Goal: Transaction & Acquisition: Subscribe to service/newsletter

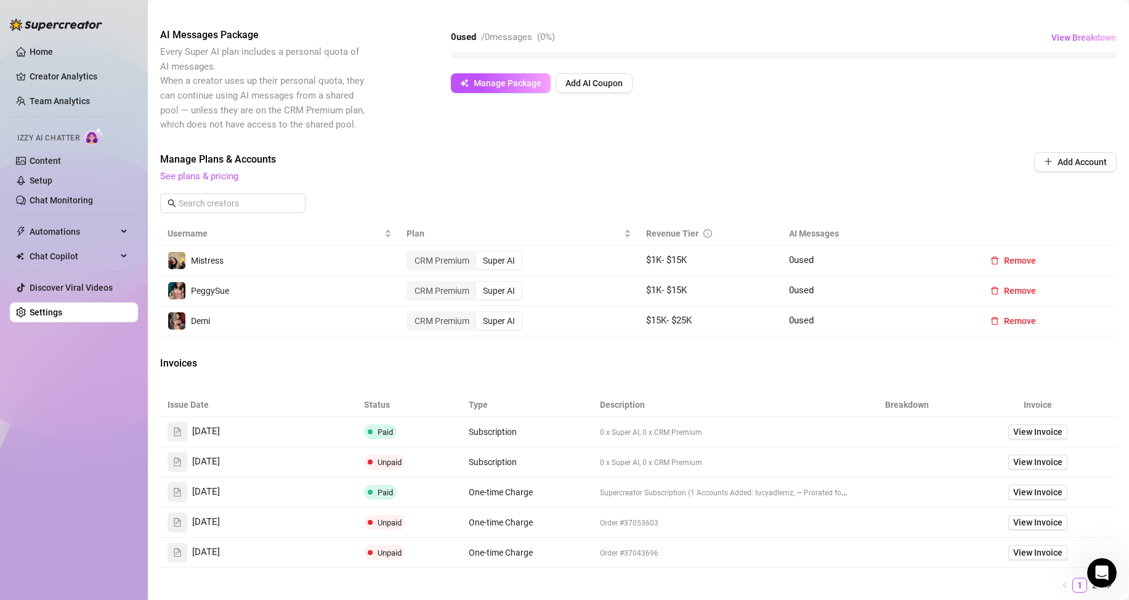
scroll to position [185, 0]
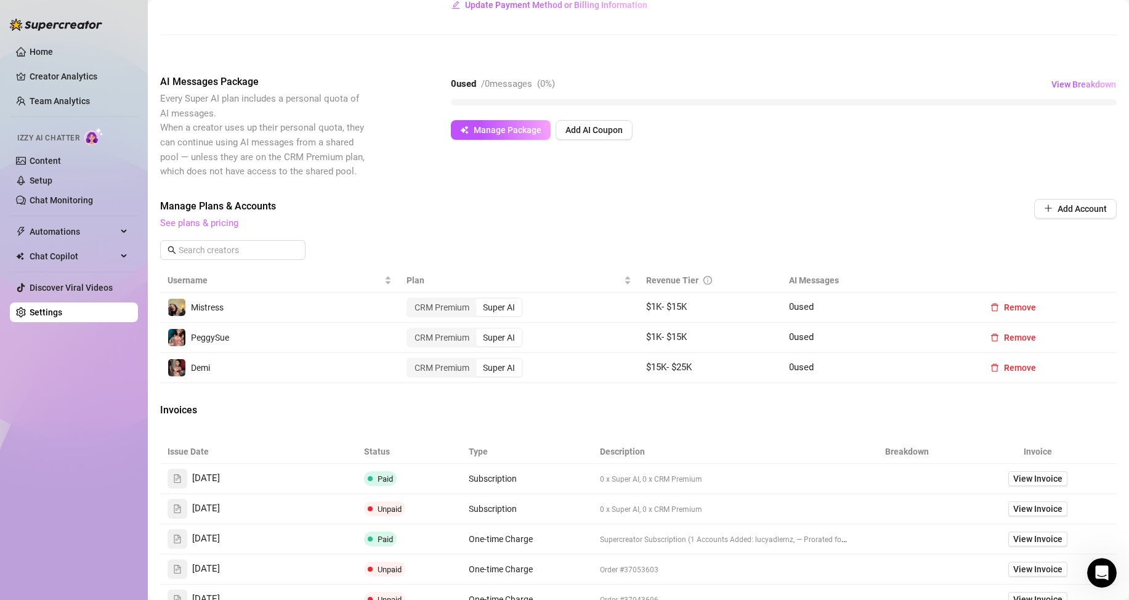
click at [227, 224] on link "See plans & pricing" at bounding box center [199, 222] width 78 height 11
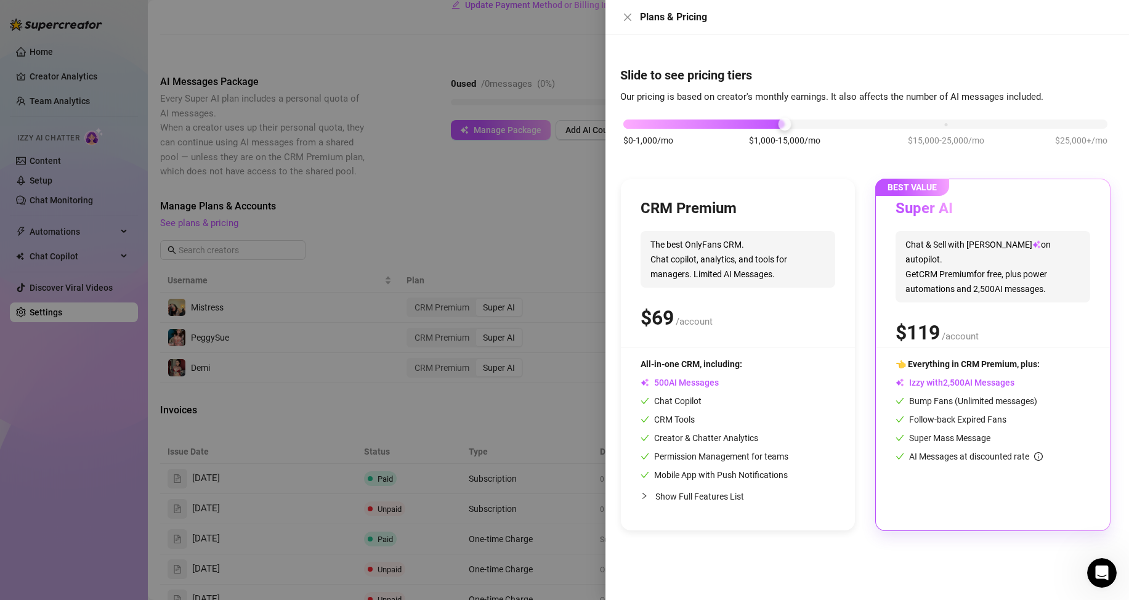
click at [569, 238] on div at bounding box center [564, 300] width 1129 height 600
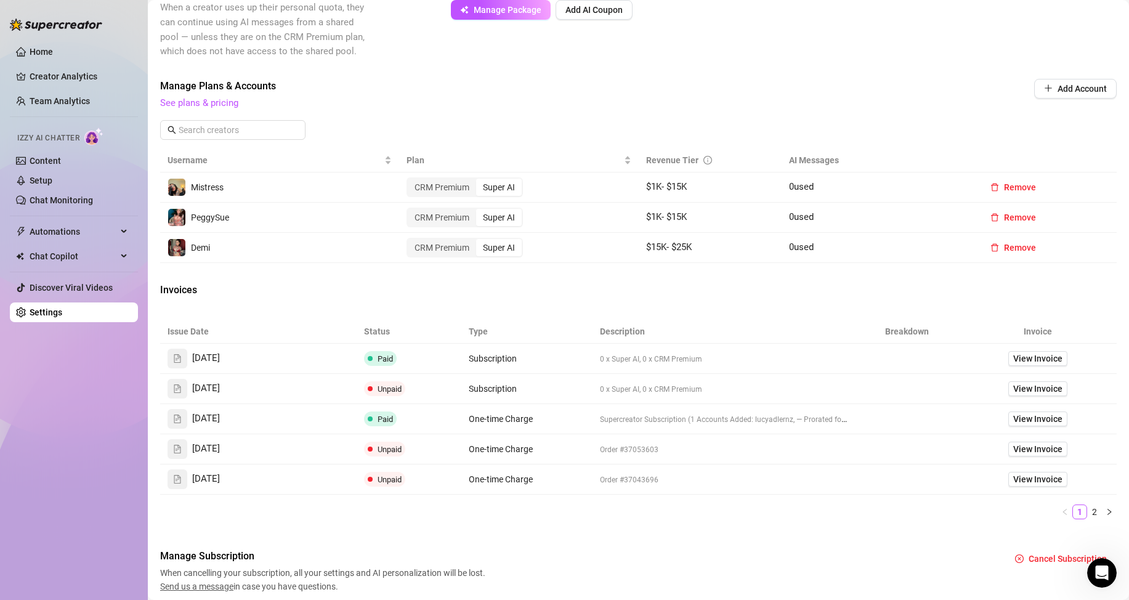
scroll to position [308, 0]
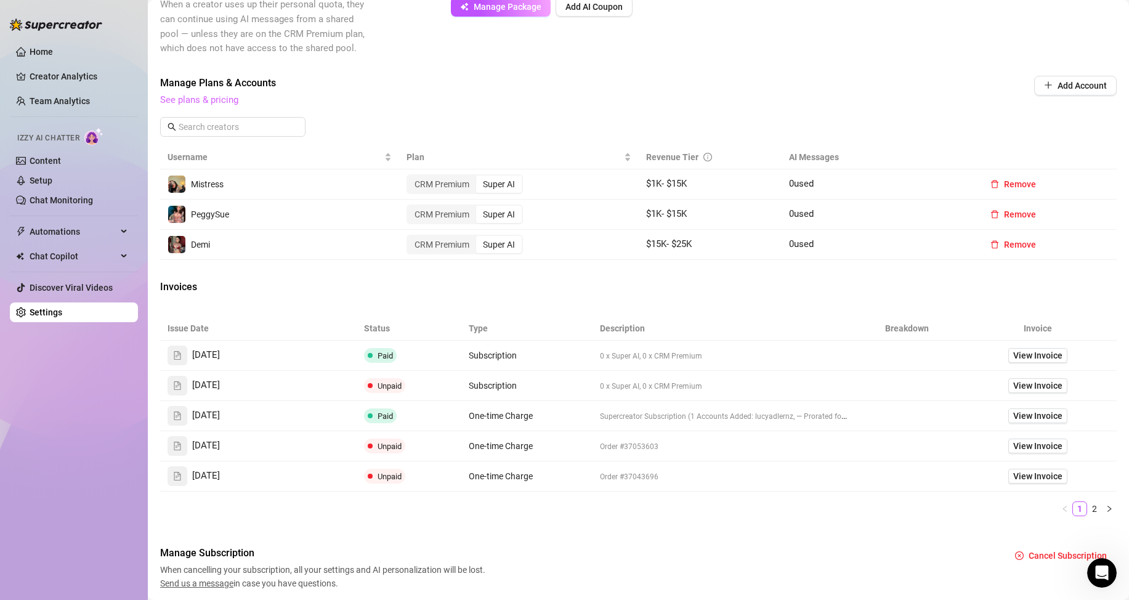
click at [211, 98] on link "See plans & pricing" at bounding box center [199, 99] width 78 height 11
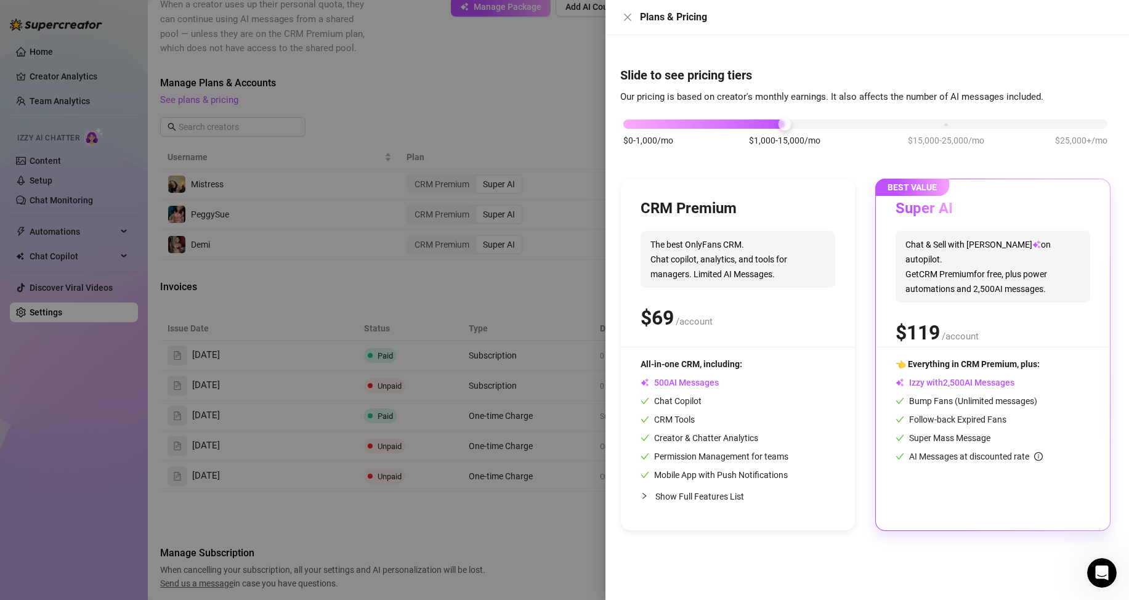
click at [743, 241] on span "The best OnlyFans CRM. Chat copilot, analytics, and tools for managers. Limited…" at bounding box center [737, 259] width 195 height 57
click at [745, 192] on div "CRM Premium The best OnlyFans CRM. Chat copilot, analytics, and tools for manag…" at bounding box center [738, 354] width 234 height 351
click at [756, 363] on div "All-in-one CRM, including:" at bounding box center [714, 364] width 148 height 14
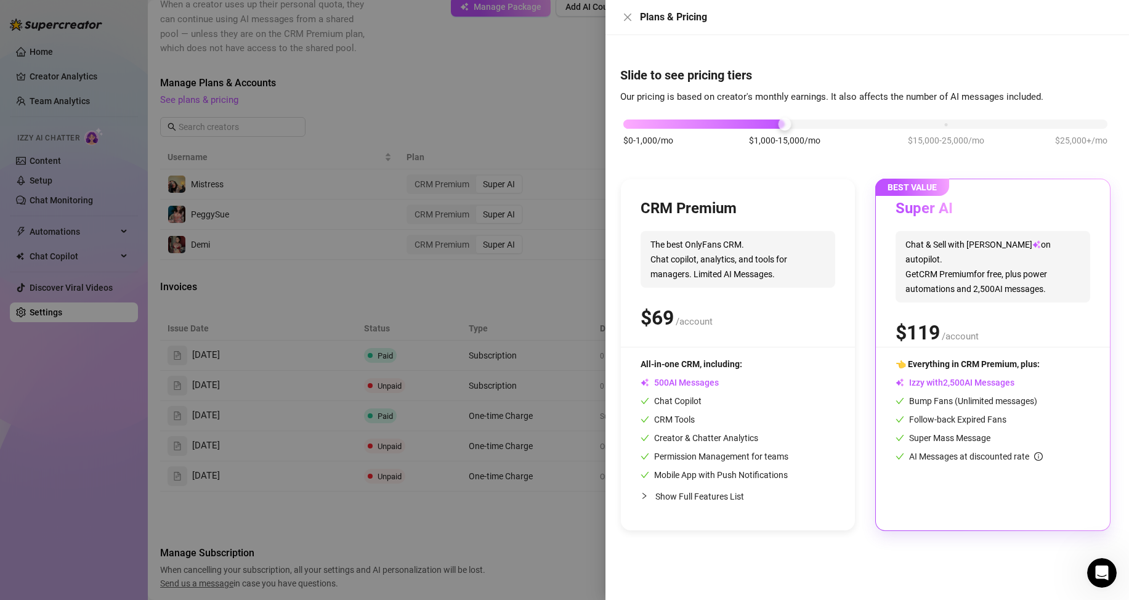
click at [756, 363] on div "All-in-one CRM, including:" at bounding box center [714, 364] width 148 height 14
click at [783, 206] on div "CRM Premium" at bounding box center [737, 209] width 195 height 20
drag, startPoint x: 788, startPoint y: 127, endPoint x: 581, endPoint y: 128, distance: 206.9
click at [581, 128] on div "Plans & Pricing Slide to see pricing tiers Our pricing is based on creator's mo…" at bounding box center [564, 300] width 1129 height 600
click at [581, 128] on div at bounding box center [564, 300] width 1129 height 600
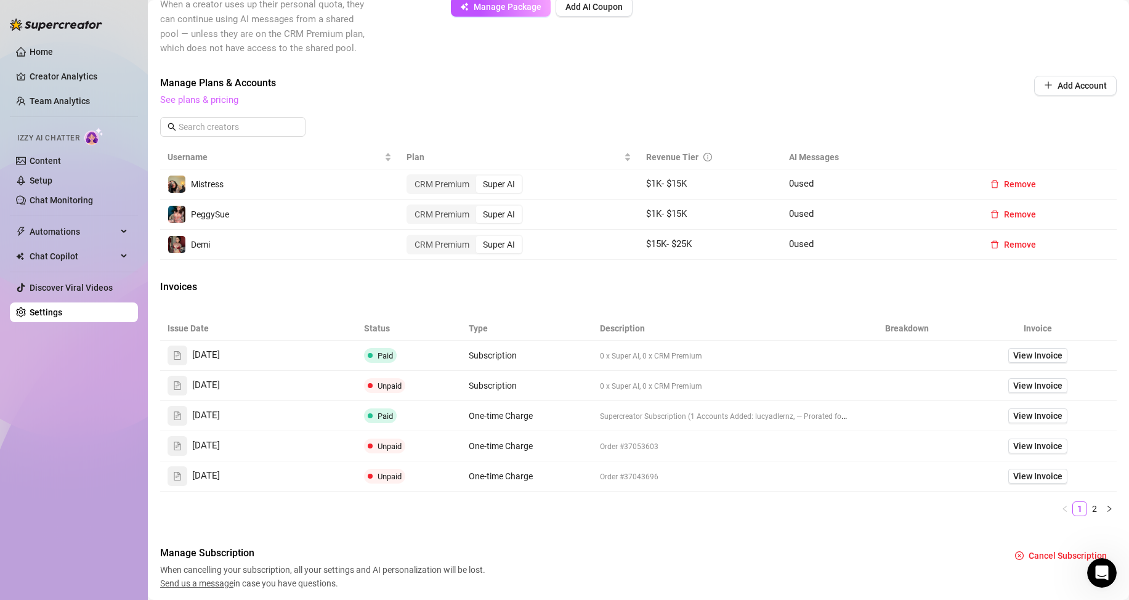
click at [224, 104] on link "See plans & pricing" at bounding box center [199, 99] width 78 height 11
click at [205, 97] on link "See plans & pricing" at bounding box center [199, 99] width 78 height 11
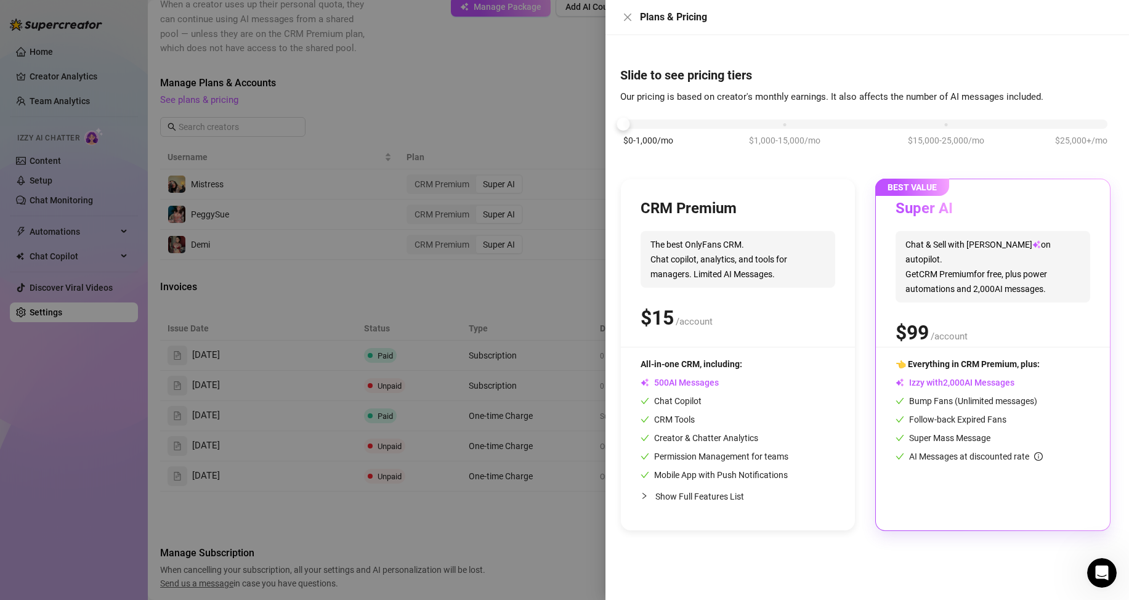
click at [631, 124] on div at bounding box center [865, 123] width 484 height 9
drag, startPoint x: 626, startPoint y: 123, endPoint x: 640, endPoint y: 125, distance: 14.3
click at [640, 124] on div "$0-1,000/mo $1,000-15,000/mo $15,000-25,000/mo $25,000+/mo" at bounding box center [865, 120] width 484 height 7
click at [632, 121] on div at bounding box center [865, 123] width 484 height 9
drag, startPoint x: 624, startPoint y: 123, endPoint x: 658, endPoint y: 123, distance: 33.9
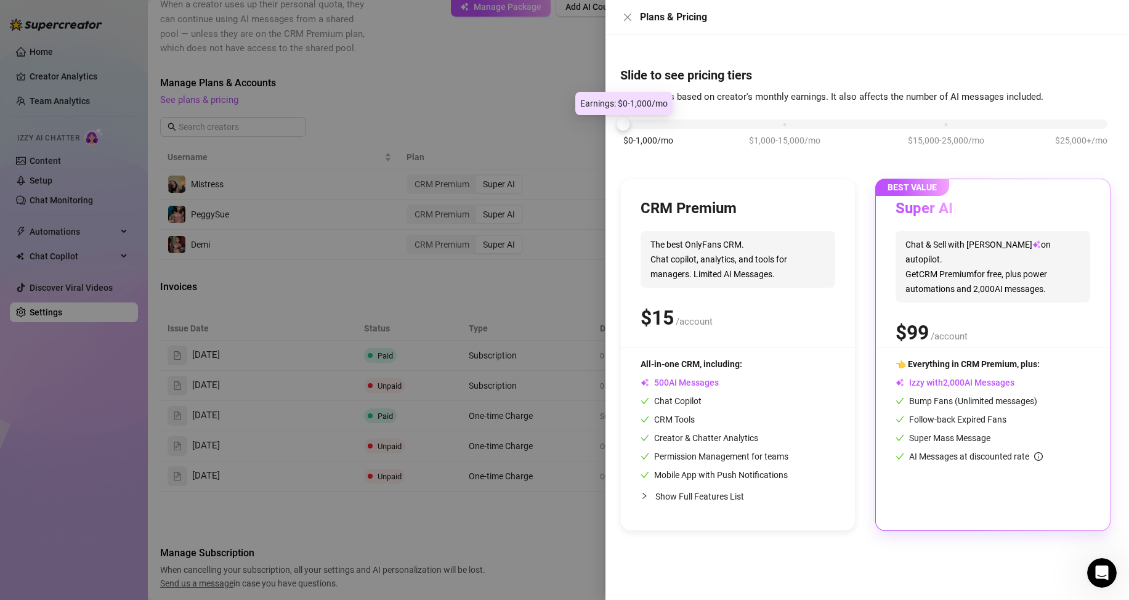
click at [658, 123] on div "$0-1,000/mo $1,000-15,000/mo $15,000-25,000/mo $25,000+/mo" at bounding box center [865, 120] width 484 height 7
click at [317, 140] on div at bounding box center [564, 300] width 1129 height 600
